Goal: Task Accomplishment & Management: Complete application form

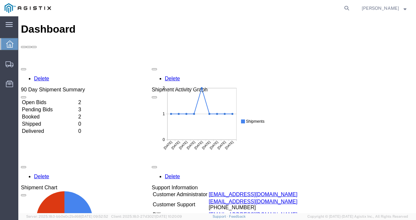
click at [39, 114] on td "Booked" at bounding box center [50, 117] width 56 height 7
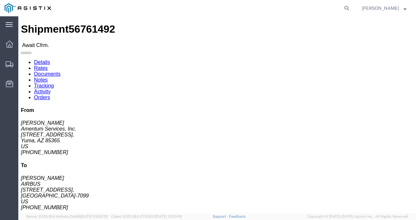
drag, startPoint x: 41, startPoint y: 90, endPoint x: 27, endPoint y: 90, distance: 13.7
click address "Amentum Services, Inc. ([PERSON_NAME]) CBP_Yuma, AZ_YUM [STREET_ADDRESS] [PHONE…"
copy address "85365"
click address "AIRBUS ([PERSON_NAME]) [STREET_ADDRESS] [PHONE_NUMBER]"
drag, startPoint x: 129, startPoint y: 81, endPoint x: 141, endPoint y: 80, distance: 12.5
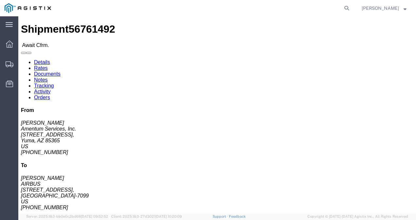
click address "AIRBUS ([PERSON_NAME]) [STREET_ADDRESS] [PHONE_NUMBER]"
copy address "75052"
click div "Ship From Amentum Services, Inc. ([PERSON_NAME]) CBP_Yuma, [GEOGRAPHIC_DATA] [S…"
click button
click link "Confirm"
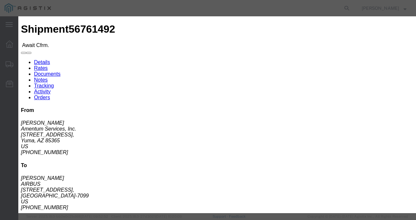
click input "checkbox"
checkbox input "true"
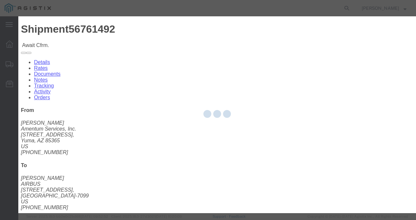
type input "[PERSON_NAME]"
type input "7574641212"
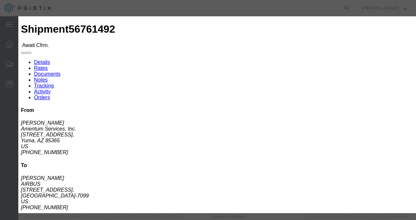
click input "text"
type input "56761492"
click input "[DATE]"
drag, startPoint x: 157, startPoint y: 130, endPoint x: 157, endPoint y: 122, distance: 8.2
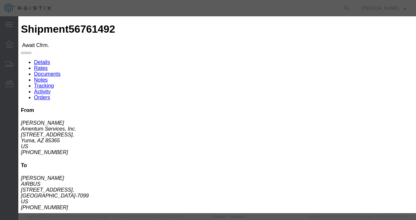
click tbody "31 1 2 3 4 5 6 7 8 9 10 11 12 13 14 15 16 17 18 19 20 21 22 23 24 25 26 27 28 2…"
click td "11"
type input "[DATE]"
click select "Select Midnight 1 am 2 am 3 am 4 am 5 am 6 am 7 am 8 am 9 am 10 am 11 am 12 Noo…"
select select "1600"
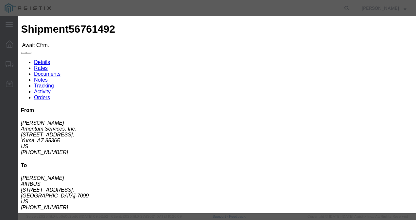
click select "Select Midnight 1 am 2 am 3 am 4 am 5 am 6 am 7 am 8 am 9 am 10 am 11 am 12 Noo…"
click div "Confirmation Details Use my profile Bill of Lading Number 56761492 Person Monit…"
click button "Submit"
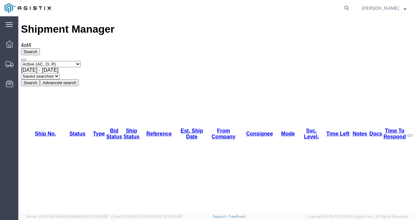
click at [58, 61] on select "Select status Active (AC, O, P) All Approved Awaiting Confirmation (AC) Booked …" at bounding box center [51, 64] width 60 height 6
select select "BOOK"
click at [21, 61] on select "Select status Active (AC, O, P) All Approved Awaiting Confirmation (AC) Booked …" at bounding box center [51, 64] width 60 height 6
click at [40, 79] on button "Search" at bounding box center [30, 82] width 19 height 7
click at [9, 49] on div at bounding box center [9, 44] width 18 height 13
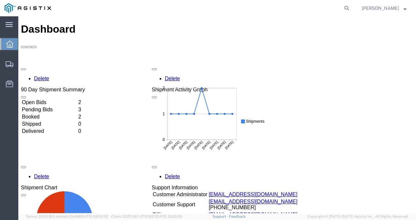
click at [45, 114] on td "Booked" at bounding box center [50, 117] width 56 height 7
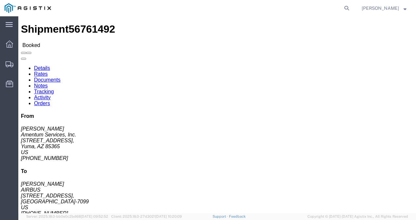
click link "Documents"
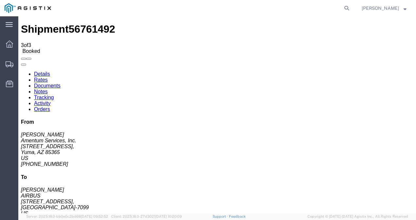
checkbox input "true"
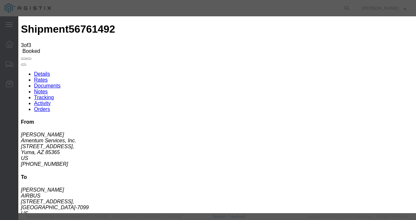
type input "[EMAIL_ADDRESS][DOMAIN_NAME]"
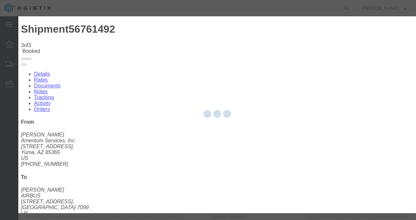
checkbox input "false"
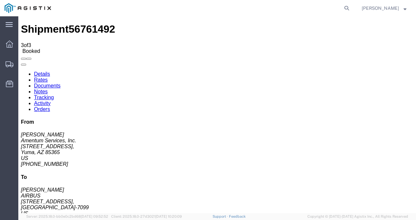
click at [48, 77] on link "Rates" at bounding box center [41, 80] width 14 height 6
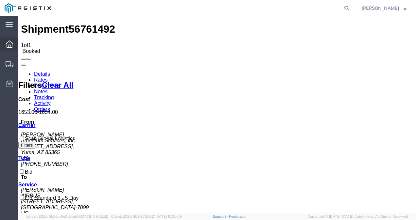
click at [14, 44] on div at bounding box center [9, 44] width 18 height 13
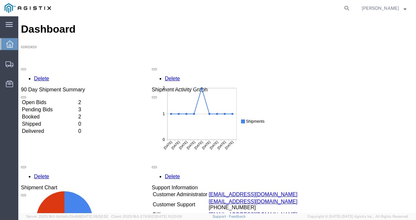
click at [63, 99] on td "Open Bids" at bounding box center [50, 102] width 56 height 7
